Goal: Task Accomplishment & Management: Use online tool/utility

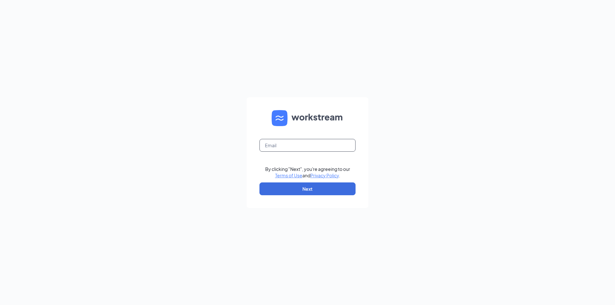
click at [276, 143] on input "text" at bounding box center [308, 145] width 96 height 13
type input "iyshaflores@gmail.com"
click at [310, 191] on button "Next" at bounding box center [308, 189] width 96 height 13
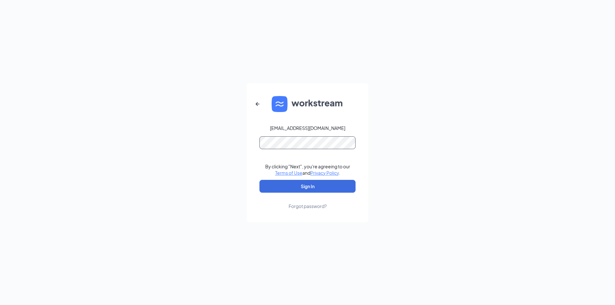
click at [260, 180] on button "Sign In" at bounding box center [308, 186] width 96 height 13
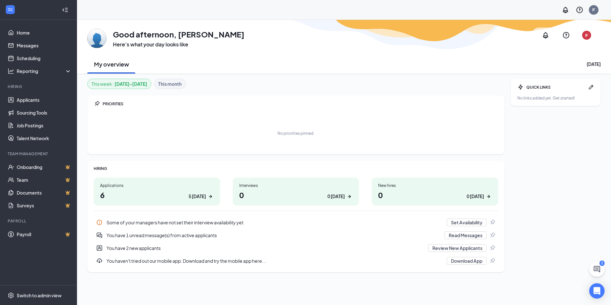
click at [209, 199] on icon "ArrowRight" at bounding box center [210, 197] width 6 height 6
click at [200, 198] on div "5 [DATE]" at bounding box center [196, 196] width 17 height 7
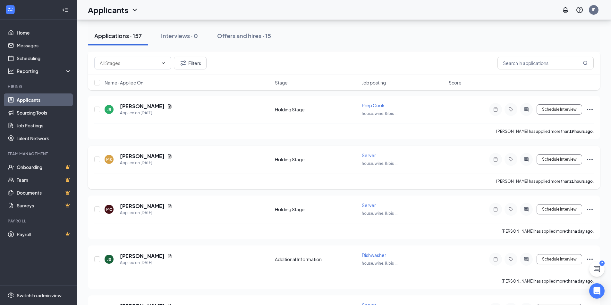
scroll to position [182, 0]
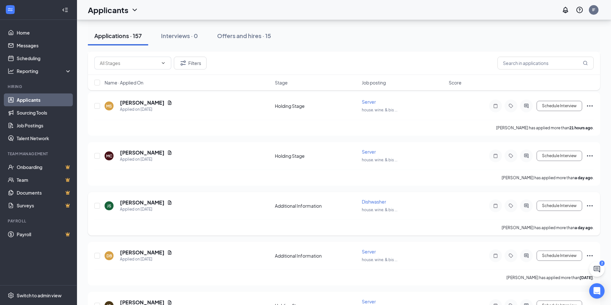
click at [372, 202] on span "Dishwasher" at bounding box center [374, 202] width 24 height 6
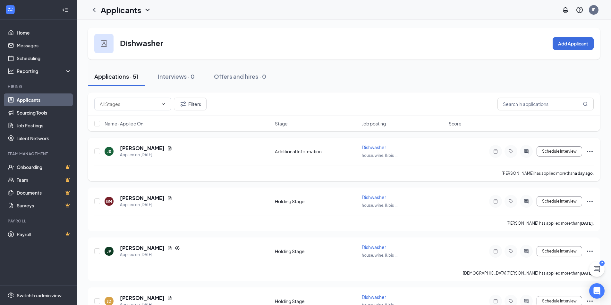
click at [366, 148] on span "Dishwasher" at bounding box center [374, 148] width 24 height 6
click at [336, 160] on div "JS John Santos Applied on Sep 15 Additional Information Dishwasher house. wine.…" at bounding box center [343, 154] width 499 height 21
click at [132, 154] on div "Applied on [DATE]" at bounding box center [146, 155] width 52 height 6
click at [135, 150] on h5 "[PERSON_NAME]" at bounding box center [142, 148] width 45 height 7
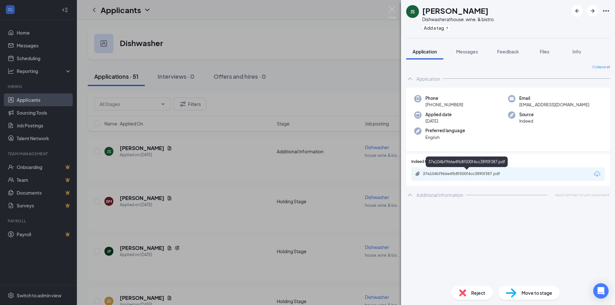
click at [464, 176] on div "37e104bf966e4fb8f500f4cc3890f387.pdf" at bounding box center [468, 173] width 90 height 5
click at [395, 11] on img at bounding box center [393, 12] width 8 height 13
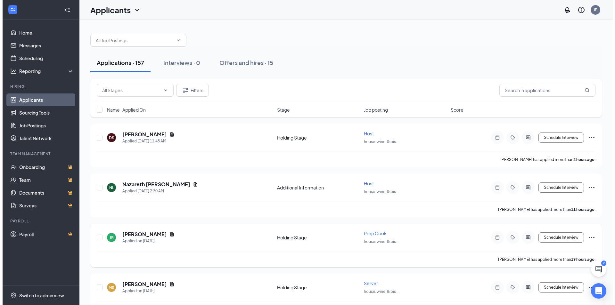
scroll to position [11, 0]
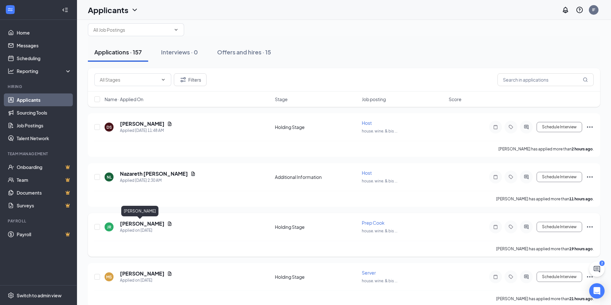
click at [125, 224] on h5 "Jose Rivera" at bounding box center [142, 224] width 45 height 7
